Goal: Entertainment & Leisure: Consume media (video, audio)

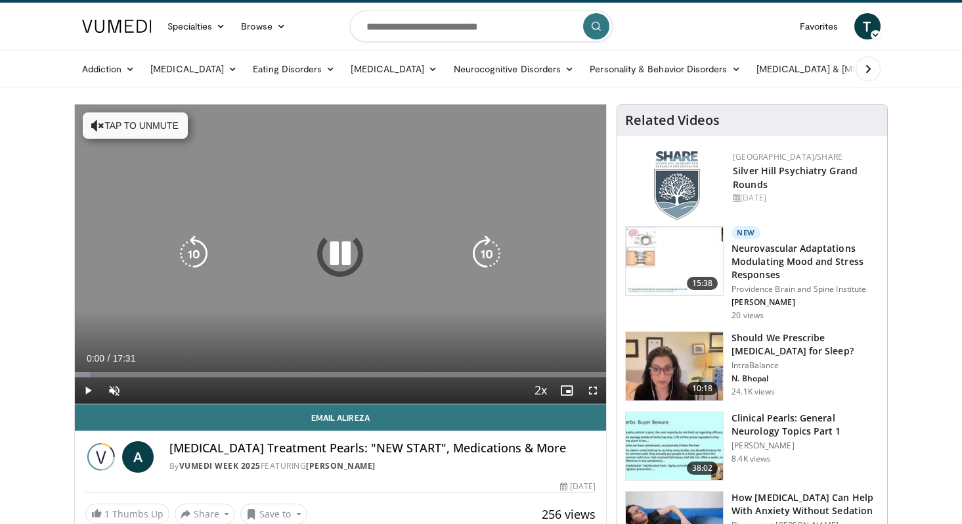
scroll to position [30, 0]
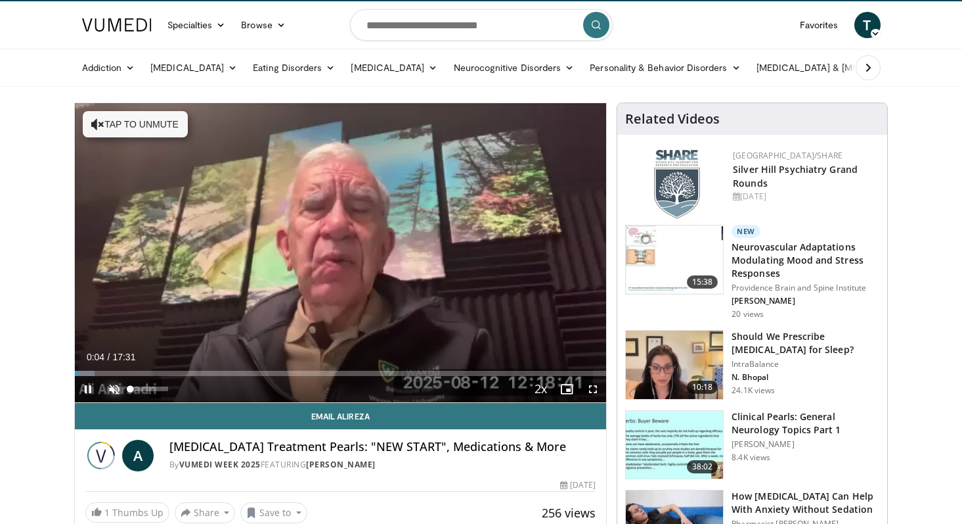
click at [111, 390] on span "Video Player" at bounding box center [114, 389] width 26 height 26
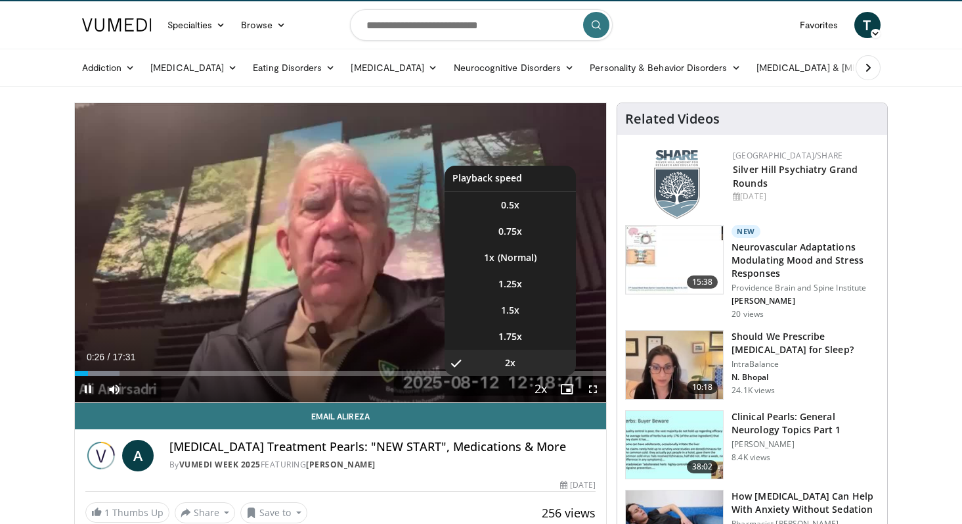
click at [541, 383] on span "Video Player" at bounding box center [540, 389] width 18 height 26
click at [515, 334] on span "1.75x" at bounding box center [511, 336] width 24 height 13
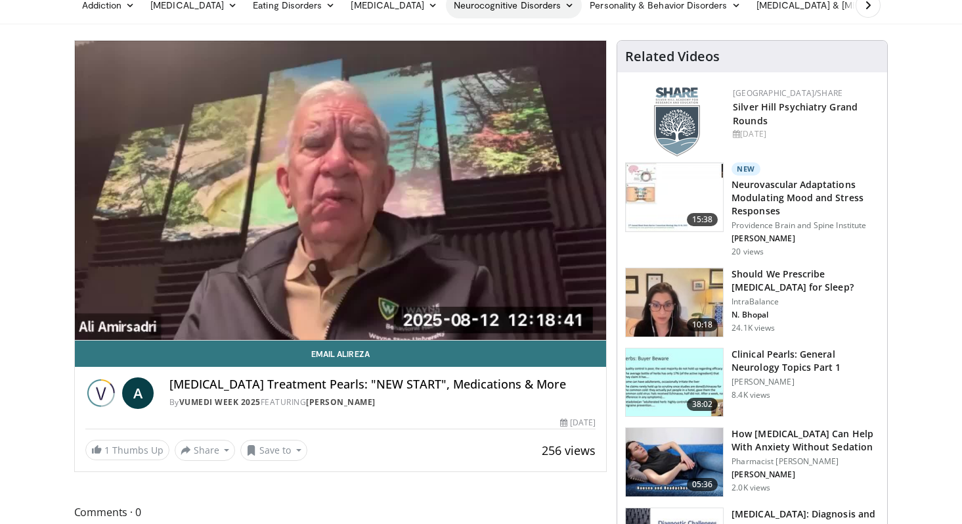
scroll to position [97, 0]
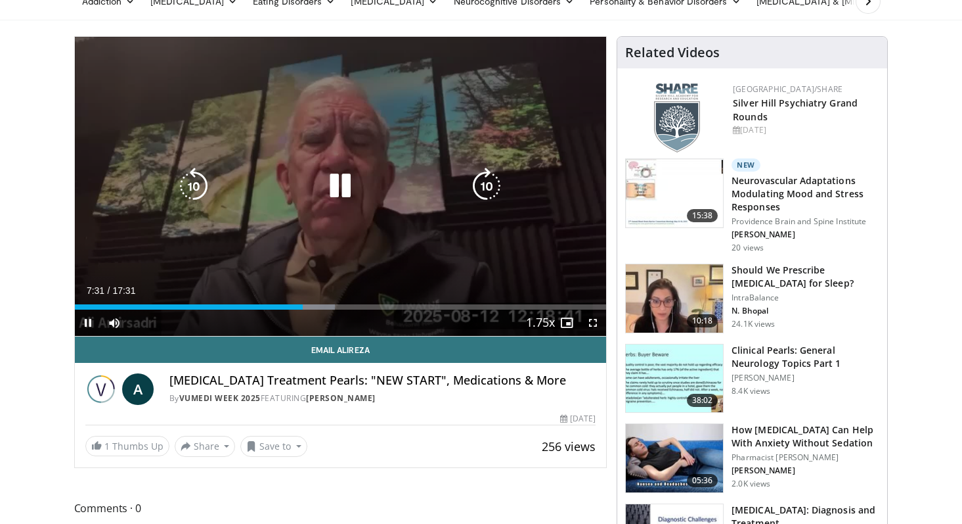
click at [315, 110] on div "10 seconds Tap to unmute" at bounding box center [341, 186] width 532 height 299
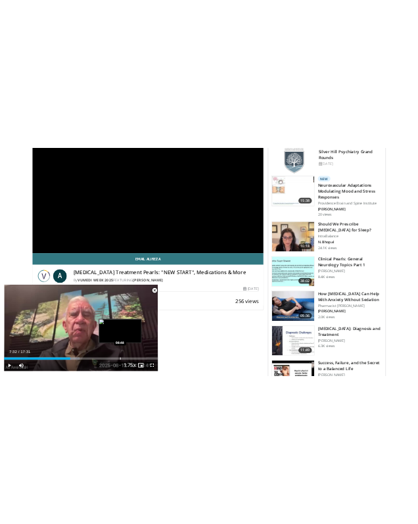
scroll to position [194, 0]
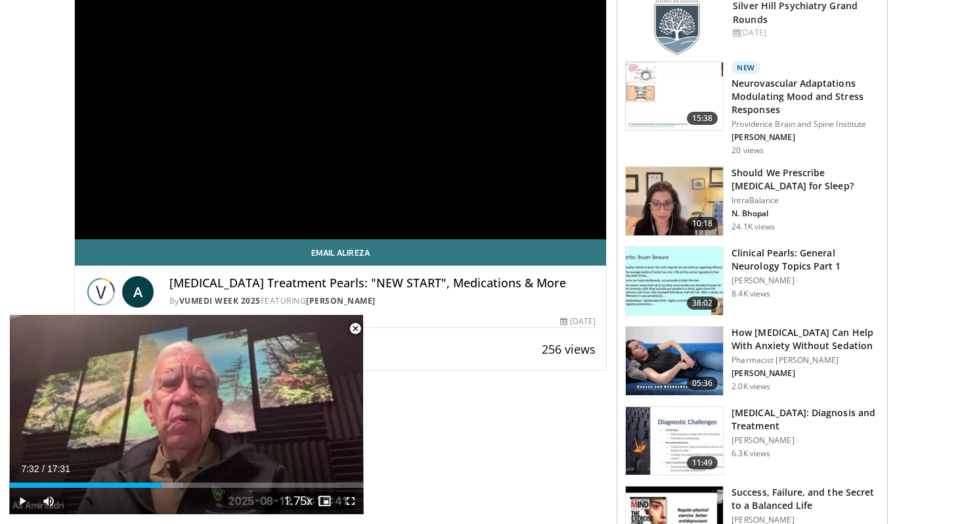
drag, startPoint x: 172, startPoint y: 282, endPoint x: 485, endPoint y: 300, distance: 313.8
click at [485, 300] on div "[MEDICAL_DATA] Treatment Pearls: "NEW START", Medications & More By Vumedi Week…" at bounding box center [382, 292] width 427 height 32
copy div "[MEDICAL_DATA] Treatment Pearls: "NEW START", Medications & More By Vumedi Week…"
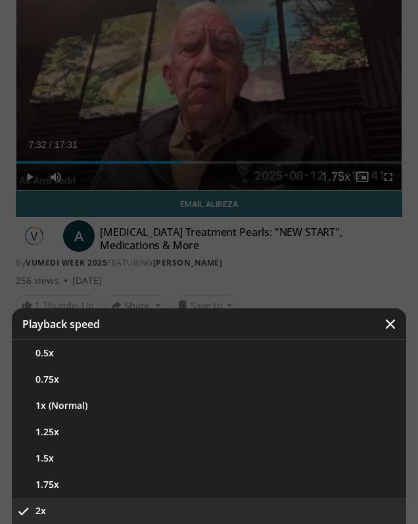
scroll to position [0, 0]
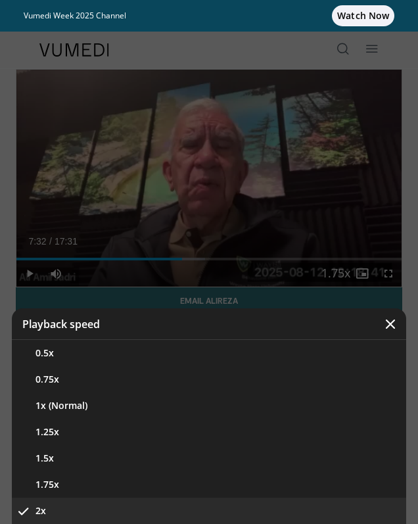
click at [221, 54] on div "Specialties Adult & Family Medicine Allergy, [MEDICAL_DATA], Immunology Anesthe…" at bounding box center [209, 50] width 355 height 37
click at [393, 321] on icon "Video Player" at bounding box center [390, 323] width 13 height 13
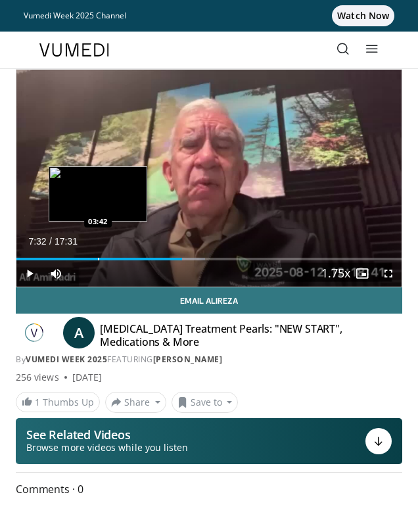
click at [97, 254] on div "Loaded : 49.03% 07:32 03:42" at bounding box center [208, 254] width 385 height 12
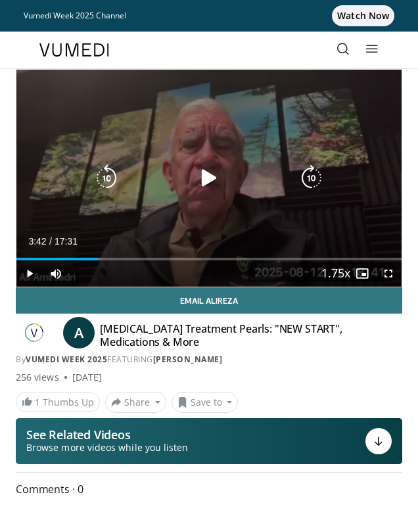
click at [95, 185] on icon "Video Player" at bounding box center [106, 178] width 26 height 26
click at [210, 173] on icon "Video Player" at bounding box center [209, 178] width 26 height 26
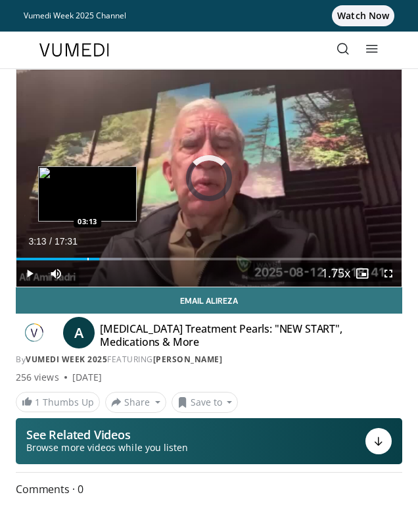
click at [87, 252] on div "Loaded : 27.35% 03:46 03:13" at bounding box center [208, 254] width 385 height 12
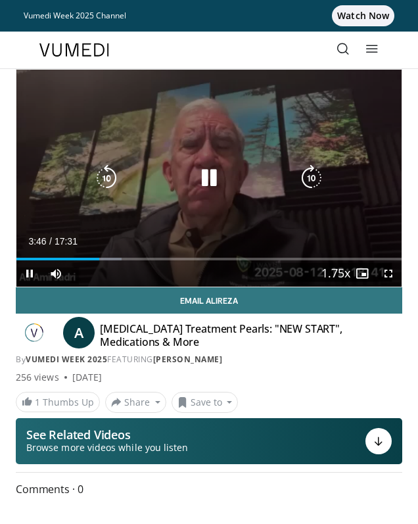
click at [93, 186] on icon "Video Player" at bounding box center [106, 178] width 26 height 26
click at [107, 174] on icon "Video Player" at bounding box center [106, 178] width 26 height 26
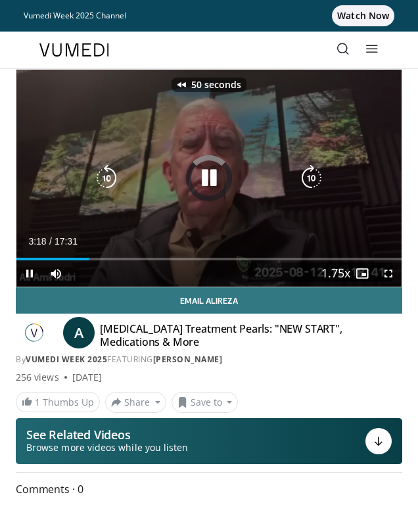
click at [107, 174] on icon "Video Player" at bounding box center [106, 178] width 26 height 26
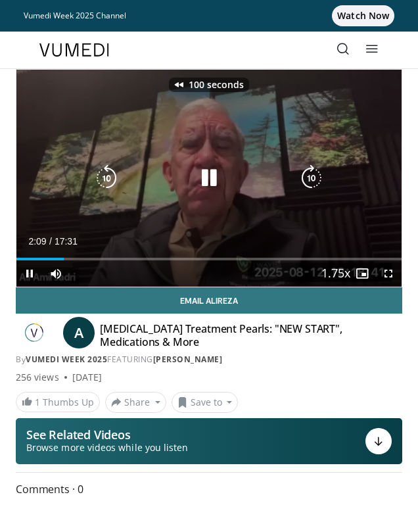
click at [107, 174] on icon "Video Player" at bounding box center [106, 178] width 26 height 26
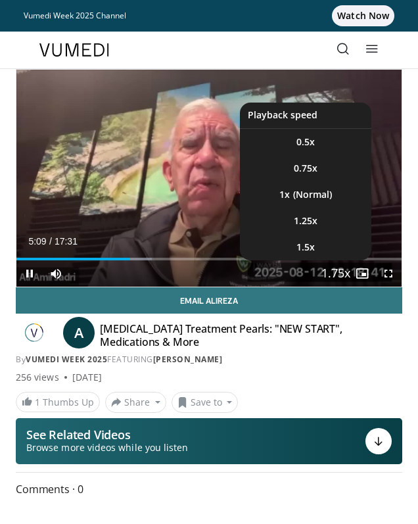
click at [336, 268] on span "Video Player" at bounding box center [335, 274] width 18 height 26
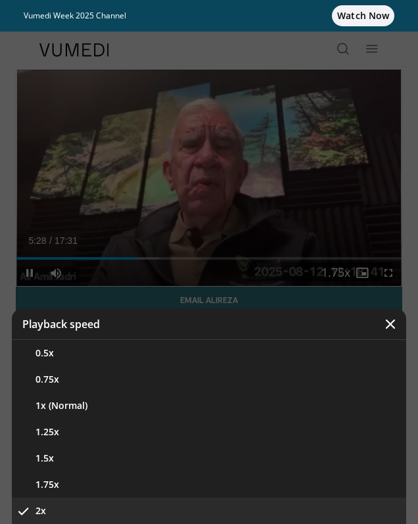
click at [68, 509] on button "2x" at bounding box center [209, 510] width 394 height 26
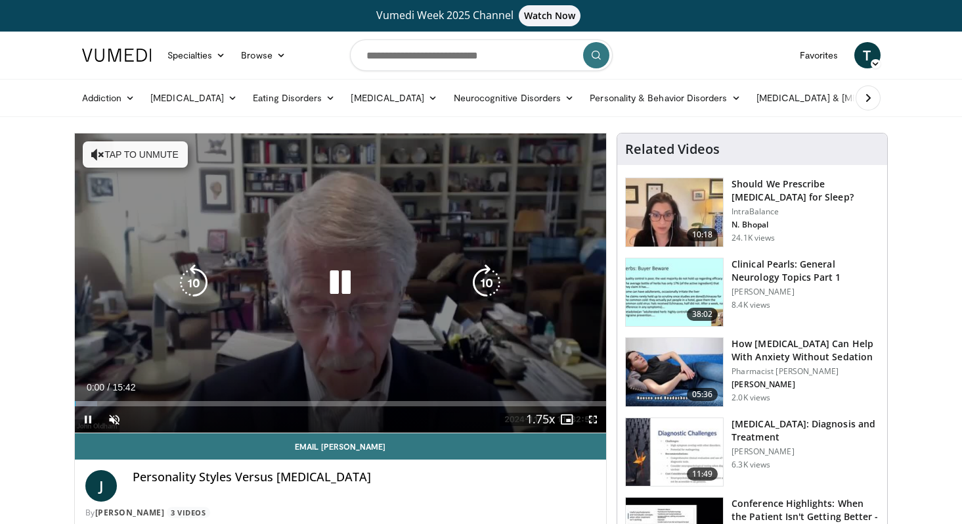
click at [340, 287] on icon "Video Player" at bounding box center [340, 282] width 37 height 37
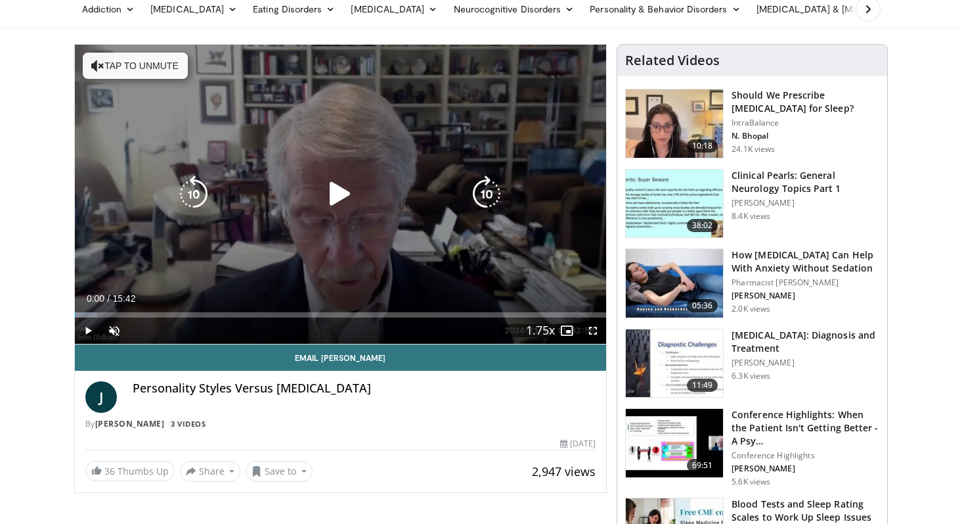
scroll to position [90, 0]
